Goal: Information Seeking & Learning: Learn about a topic

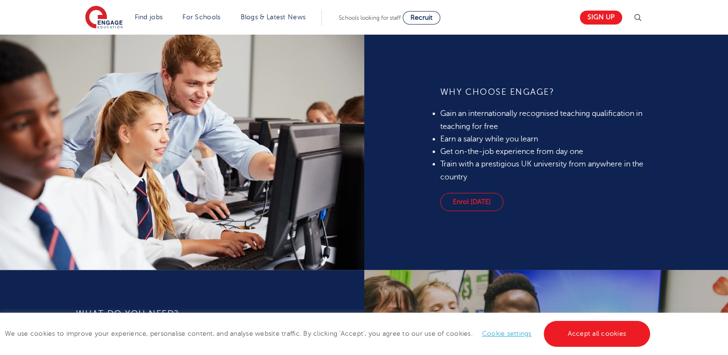
scroll to position [720, 0]
click at [477, 205] on link "Enrol [DATE]" at bounding box center [471, 202] width 63 height 18
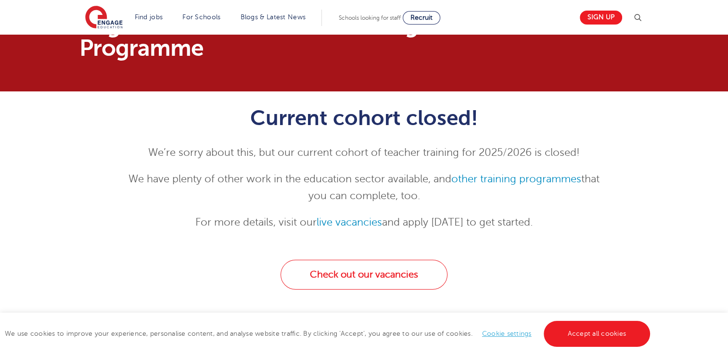
scroll to position [40, 0]
click at [350, 222] on link "live vacancies" at bounding box center [349, 222] width 65 height 12
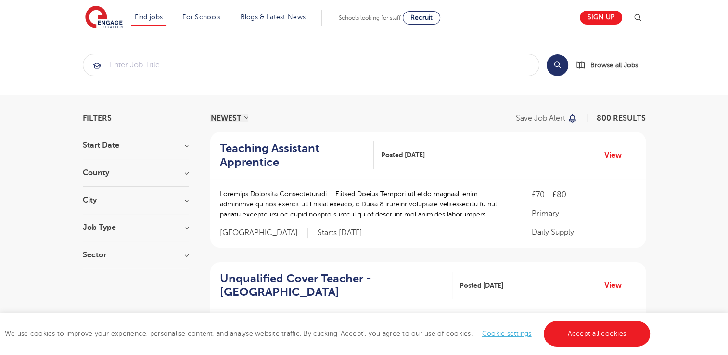
click at [186, 170] on h3 "County" at bounding box center [136, 173] width 106 height 8
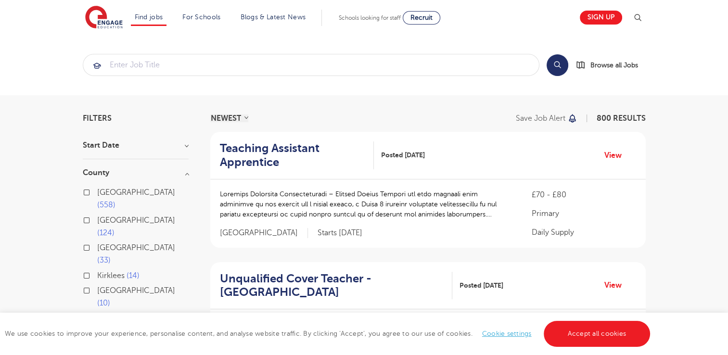
click at [97, 284] on label "[GEOGRAPHIC_DATA] 10" at bounding box center [142, 296] width 91 height 25
click at [97, 286] on input "[GEOGRAPHIC_DATA] 10" at bounding box center [100, 289] width 6 height 6
checkbox input "true"
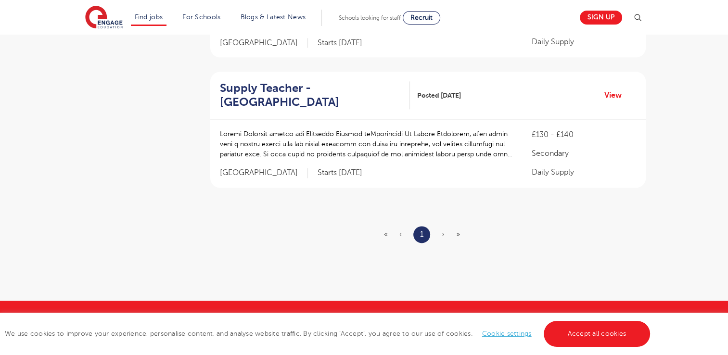
scroll to position [1234, 0]
